Goal: Task Accomplishment & Management: Use online tool/utility

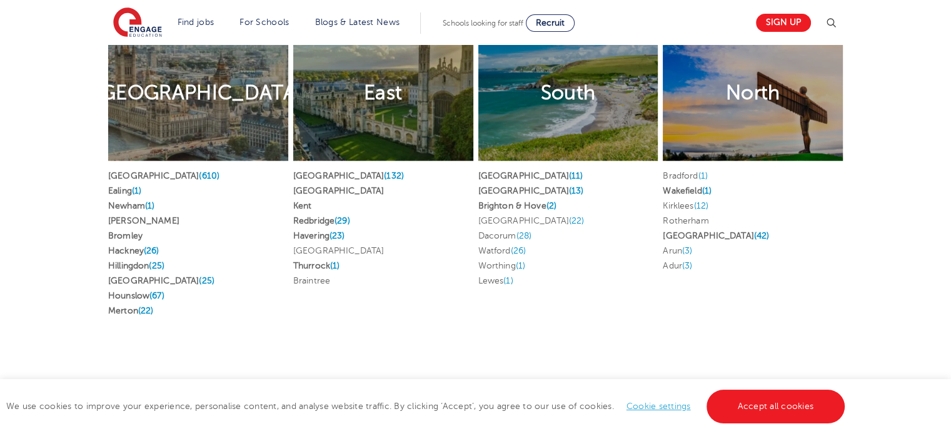
scroll to position [2458, 0]
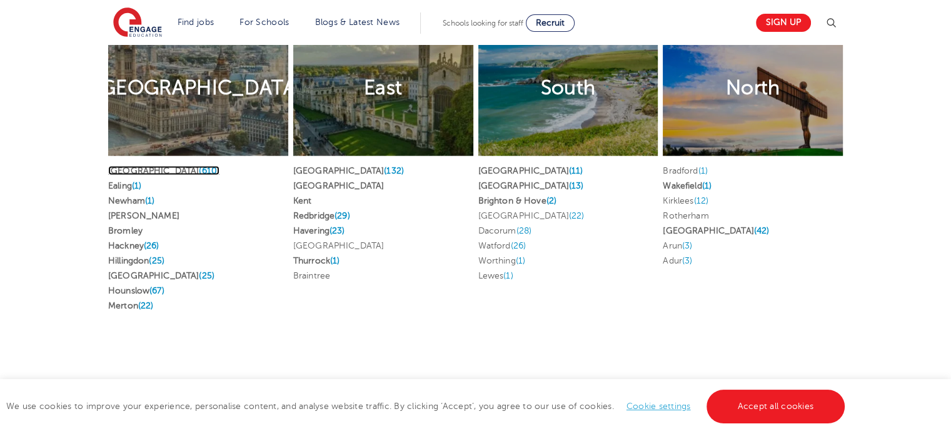
click at [199, 170] on span "(610)" at bounding box center [209, 170] width 21 height 9
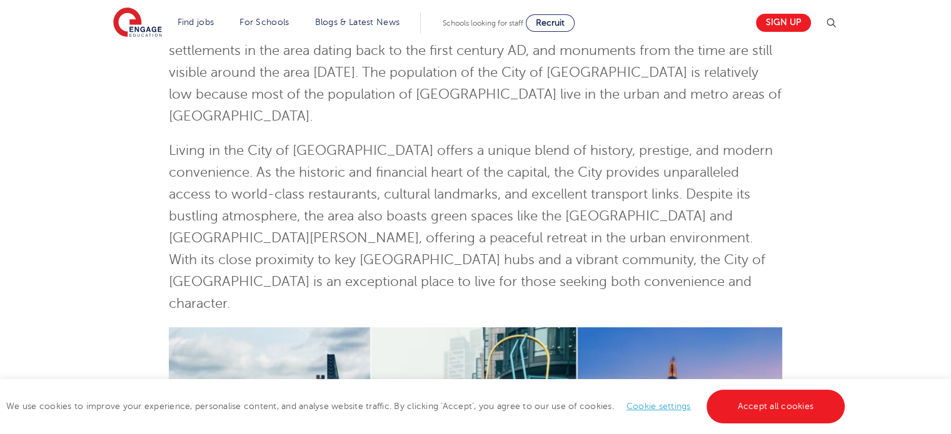
scroll to position [277, 0]
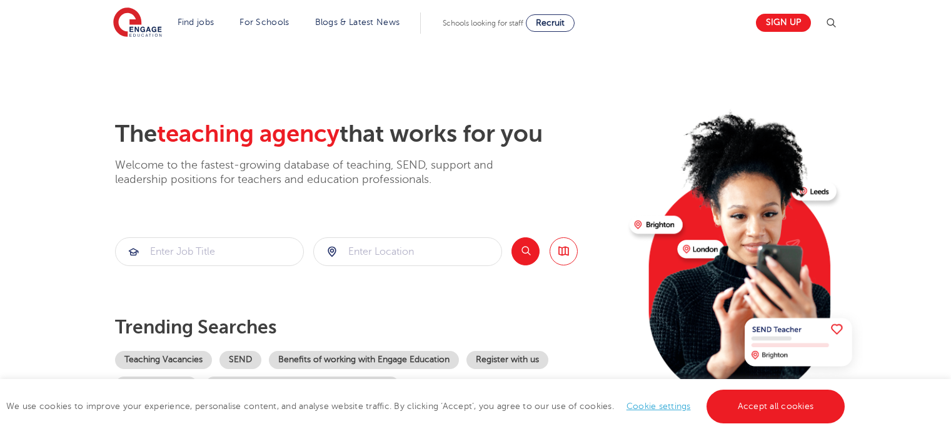
scroll to position [2113, 0]
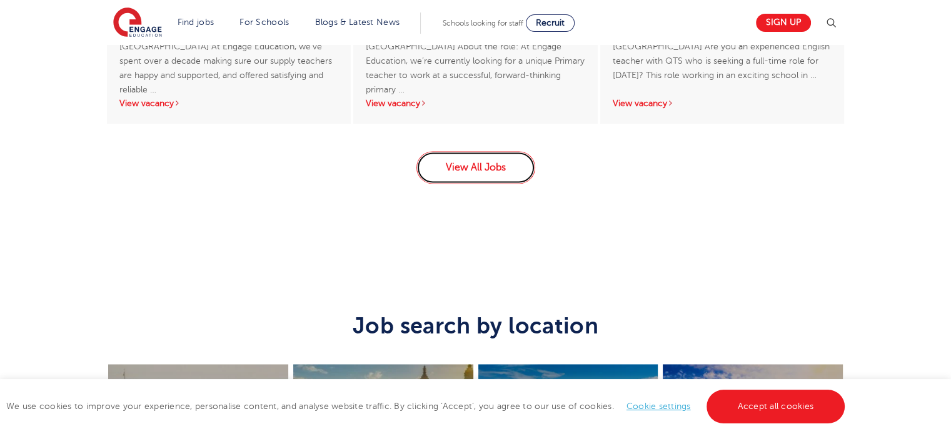
click at [476, 164] on link "View All Jobs" at bounding box center [475, 167] width 119 height 33
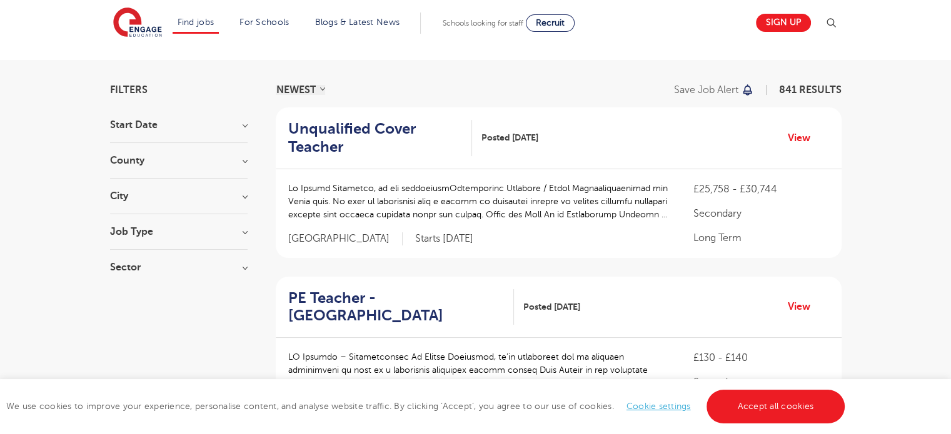
scroll to position [65, 0]
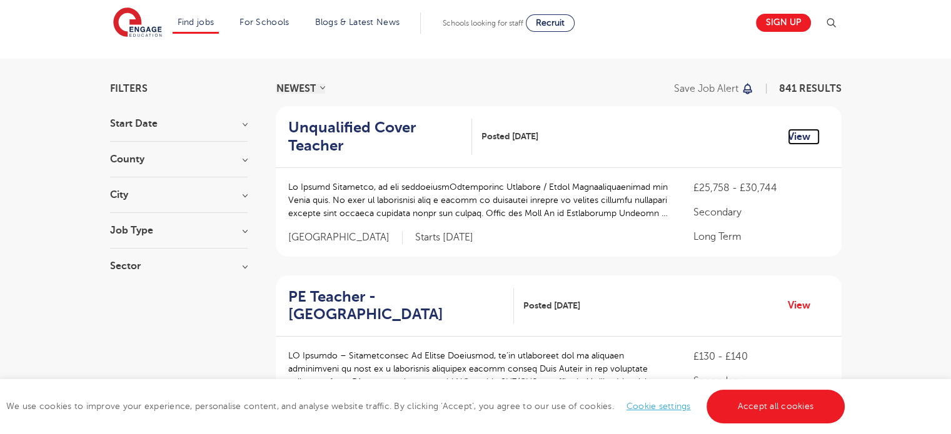
click at [792, 141] on link "View" at bounding box center [804, 137] width 32 height 16
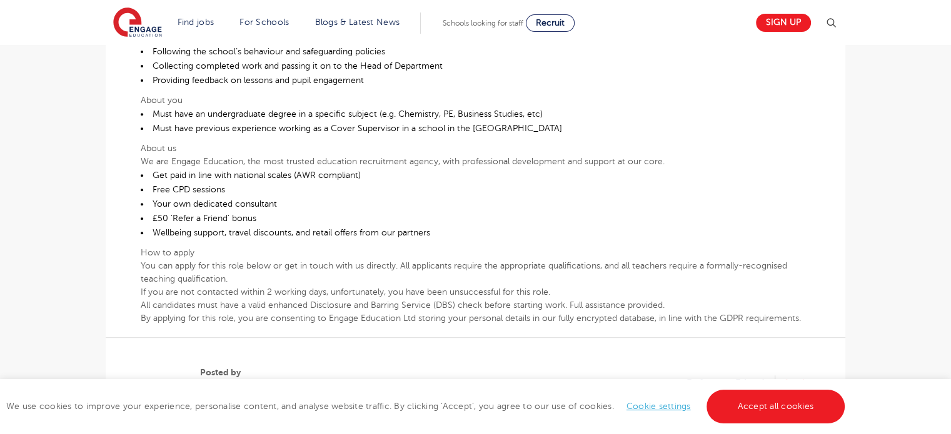
scroll to position [489, 0]
